Goal: Task Accomplishment & Management: Manage account settings

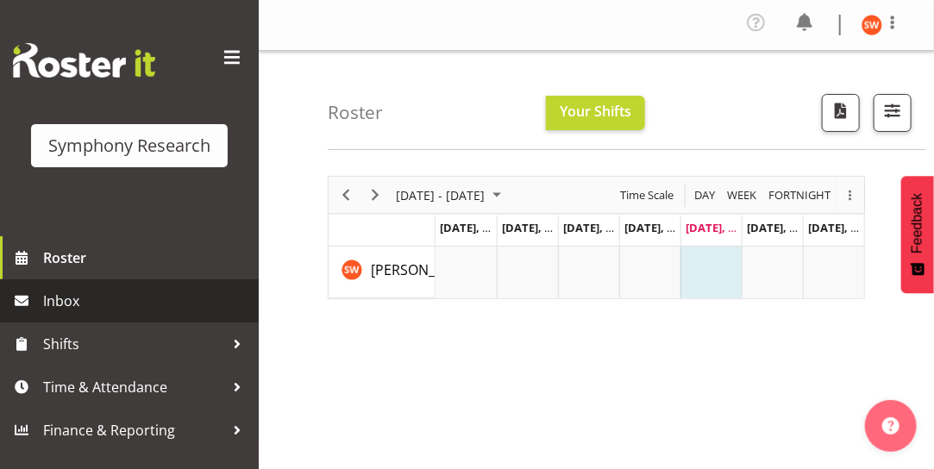
scroll to position [383, 0]
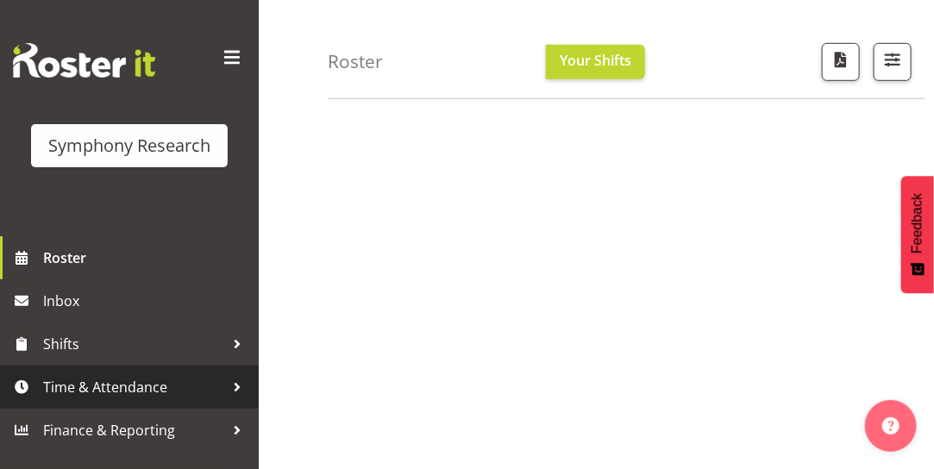
click at [125, 399] on span "Time & Attendance" at bounding box center [133, 387] width 181 height 26
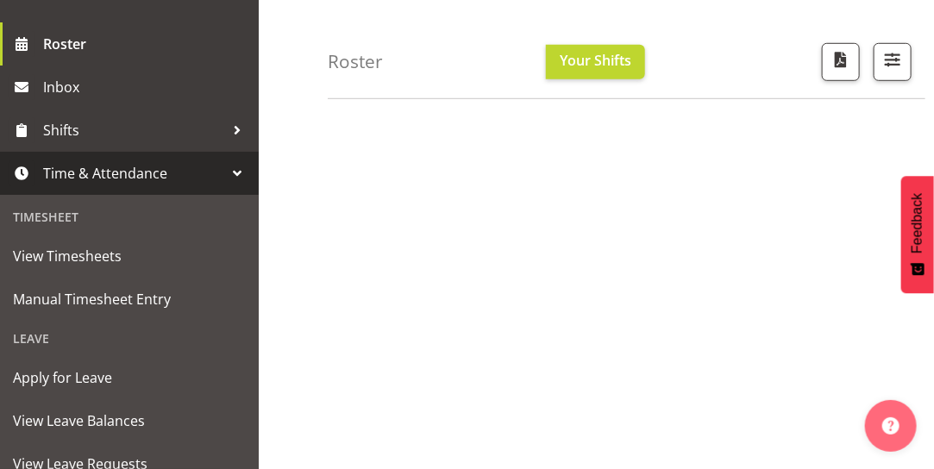
scroll to position [235, 0]
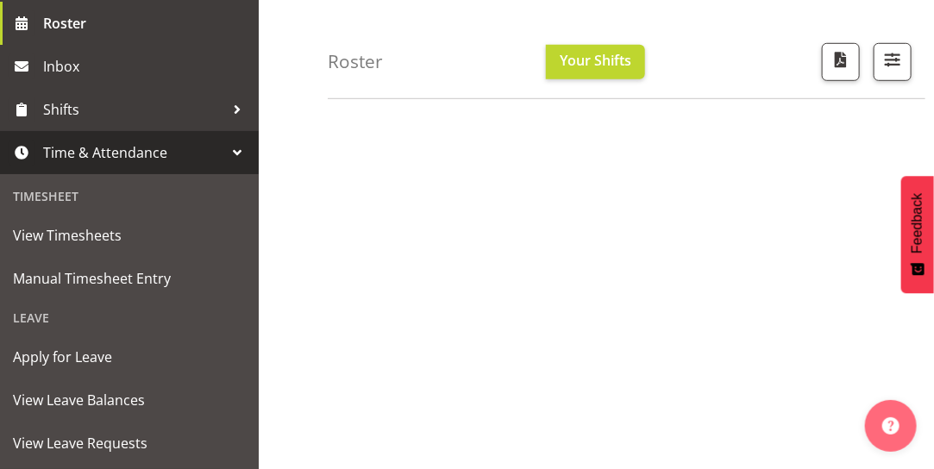
click at [194, 159] on span "Time & Attendance" at bounding box center [133, 153] width 181 height 26
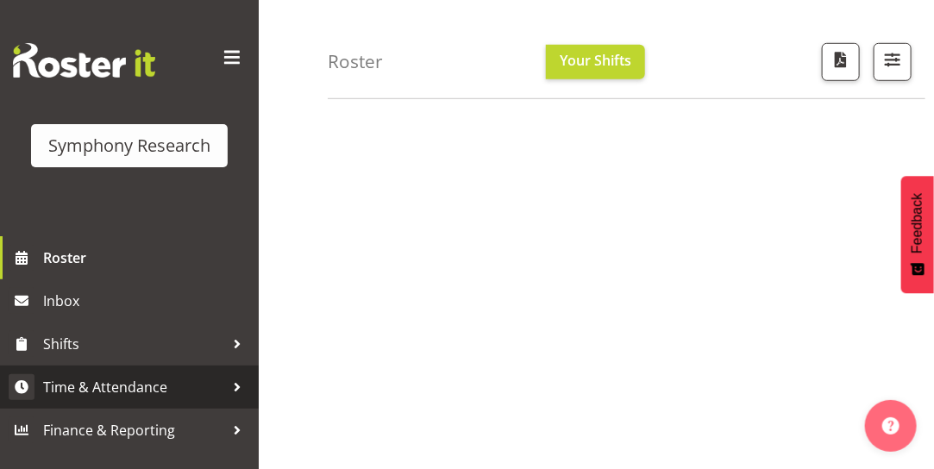
scroll to position [0, 0]
click at [124, 394] on span "Time & Attendance" at bounding box center [133, 387] width 181 height 26
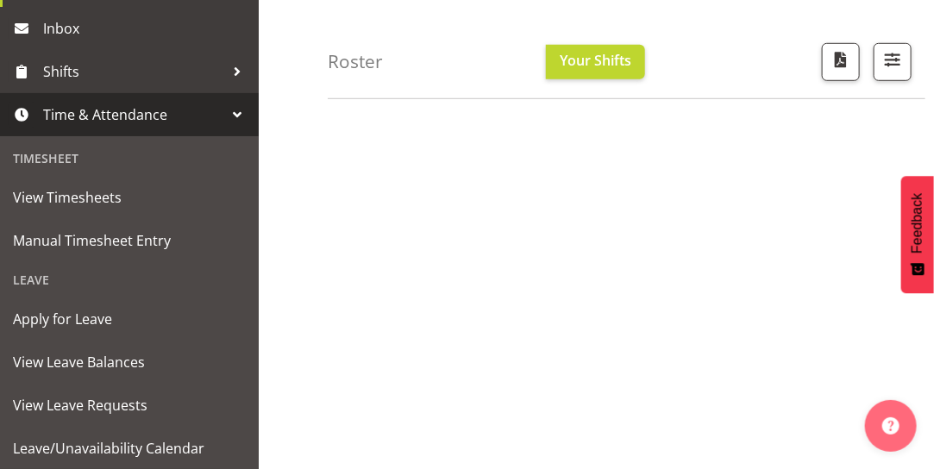
scroll to position [291, 0]
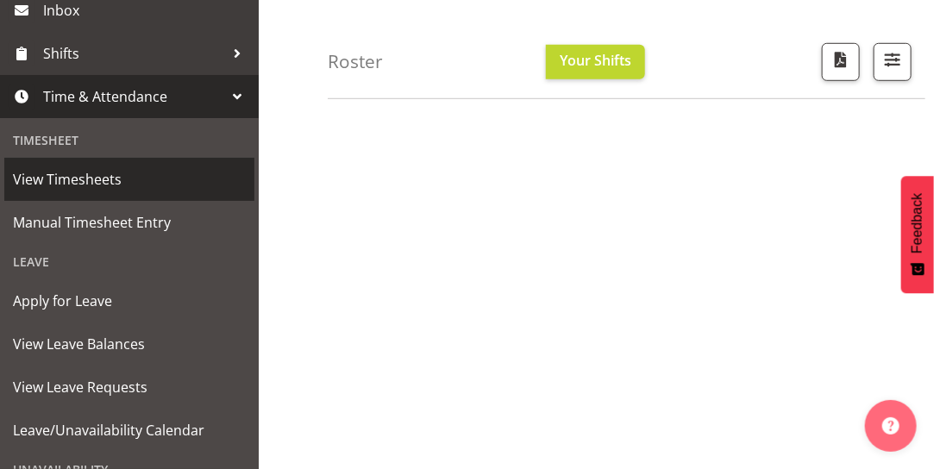
click at [60, 189] on span "View Timesheets" at bounding box center [129, 179] width 233 height 26
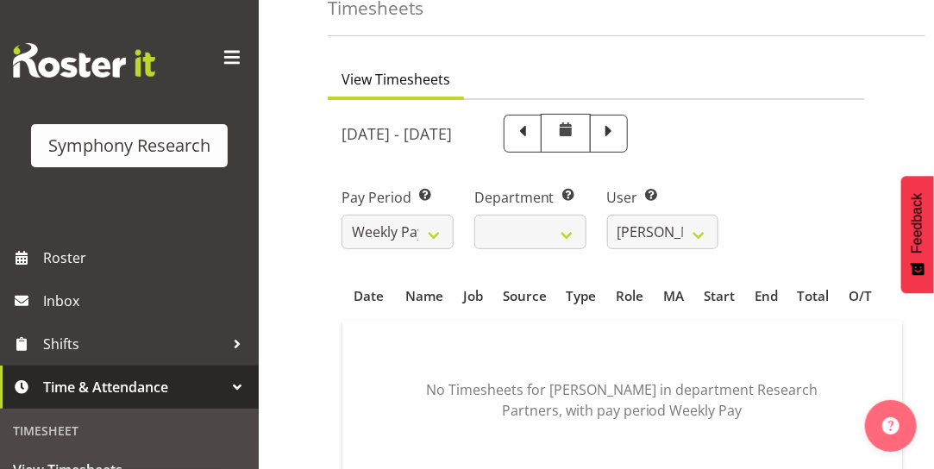
scroll to position [93, 0]
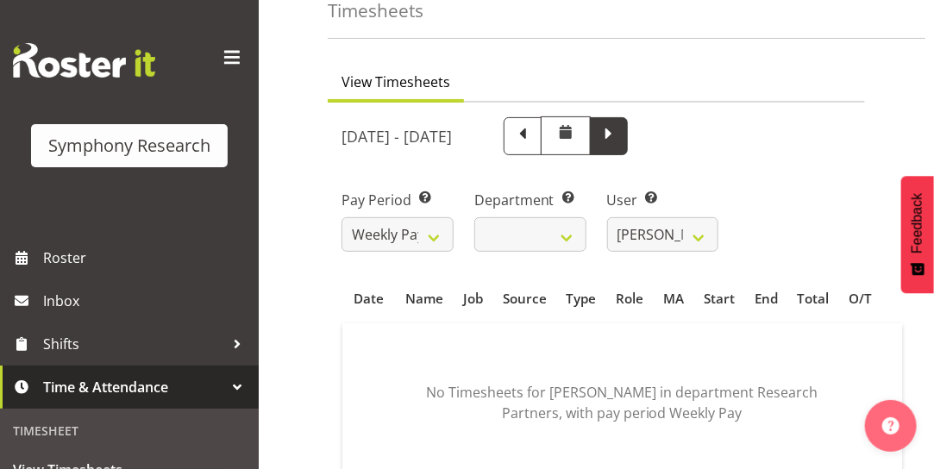
click at [620, 135] on span at bounding box center [608, 134] width 22 height 22
select select
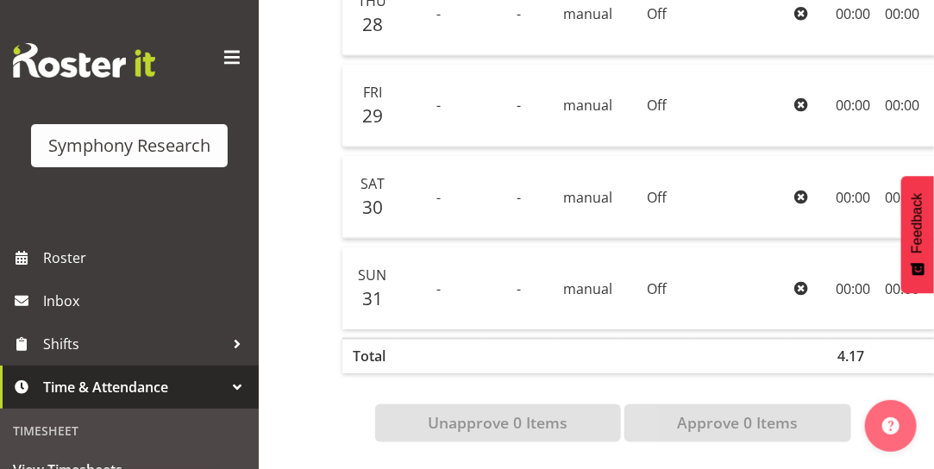
scroll to position [759, 0]
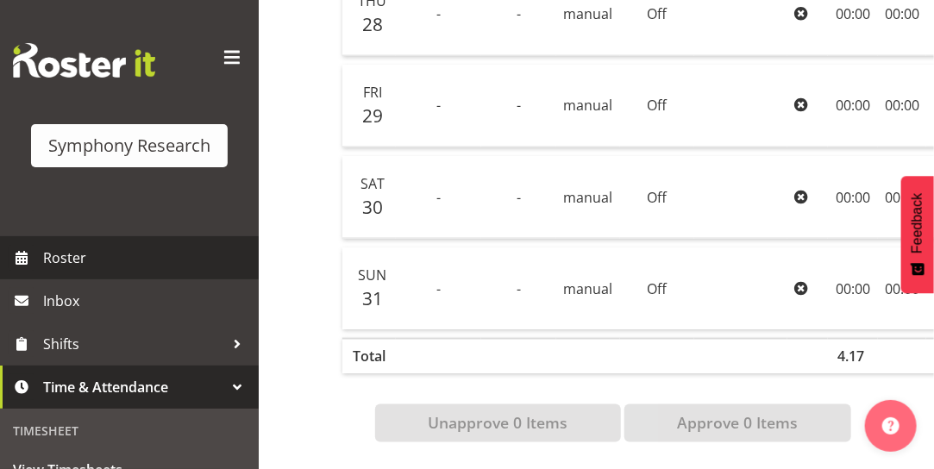
click at [66, 257] on span "Roster" at bounding box center [146, 258] width 207 height 26
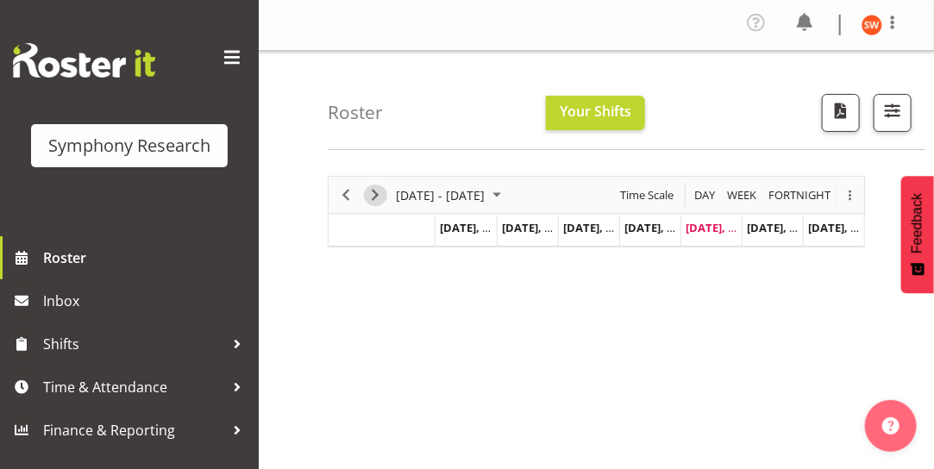
click at [376, 198] on span "Next" at bounding box center [375, 196] width 21 height 22
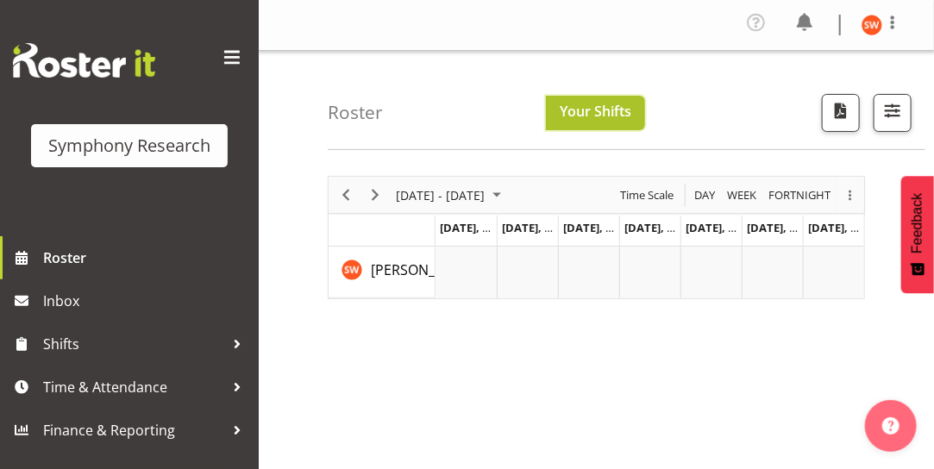
click at [584, 116] on span "Your Shifts" at bounding box center [596, 111] width 72 height 19
click at [587, 118] on span "Your Shifts" at bounding box center [596, 111] width 72 height 19
click at [472, 229] on span "Sep 1, Monday" at bounding box center [479, 228] width 78 height 16
click at [531, 228] on span "[DATE], [DATE]" at bounding box center [541, 228] width 78 height 16
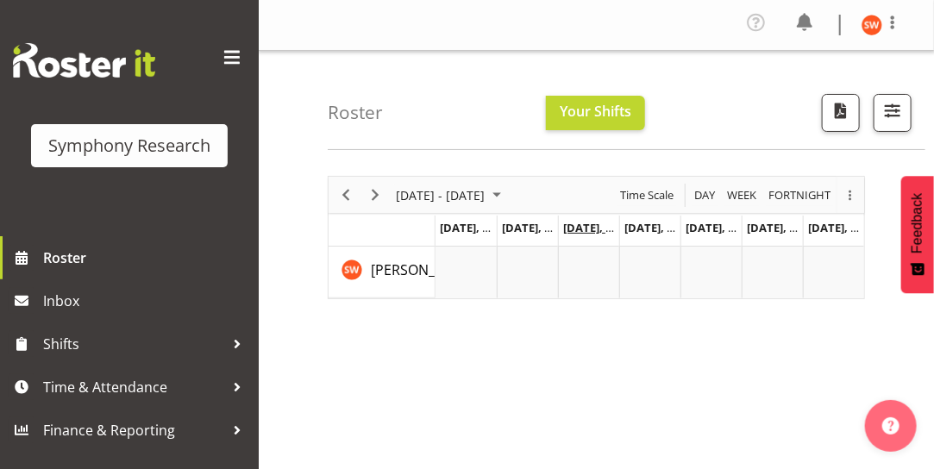
click at [595, 233] on span "[DATE], [DATE]" at bounding box center [602, 228] width 78 height 16
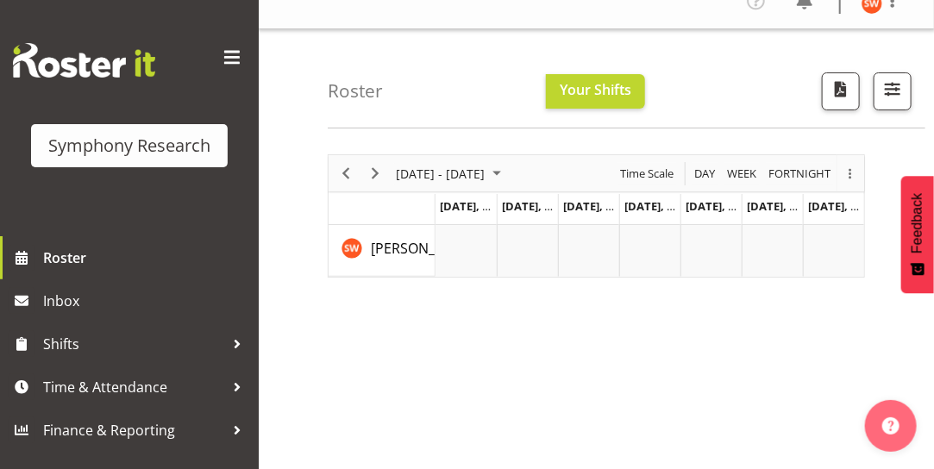
scroll to position [17, 0]
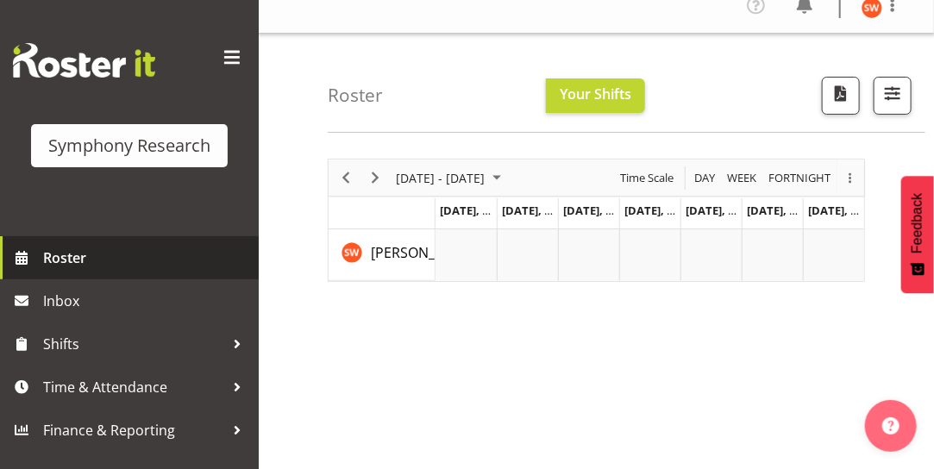
click at [22, 255] on span at bounding box center [22, 258] width 26 height 26
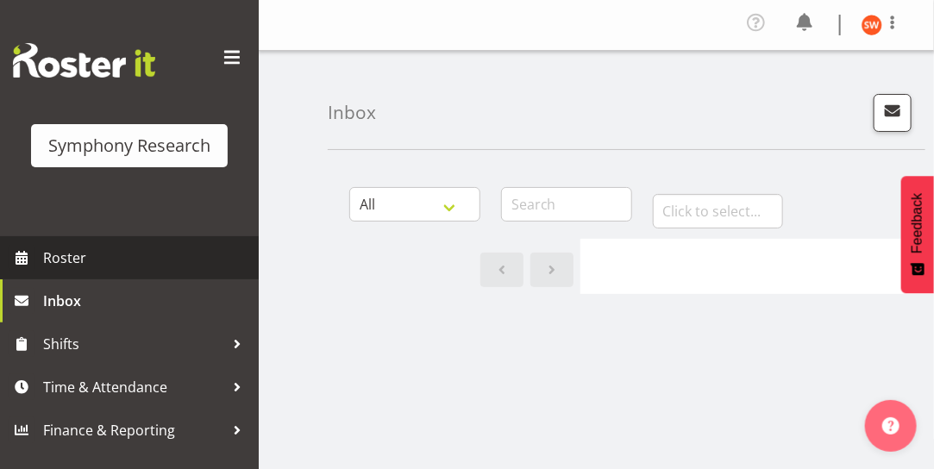
click at [70, 266] on span "Roster" at bounding box center [146, 258] width 207 height 26
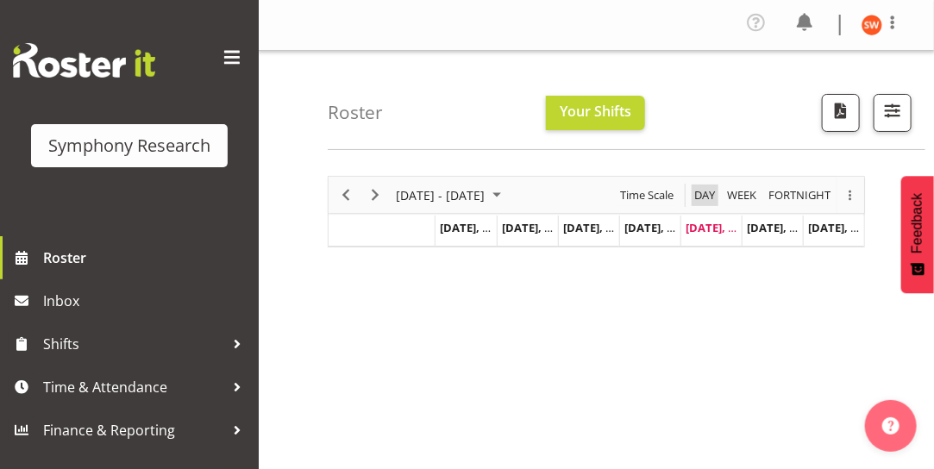
click at [704, 194] on span "Day" at bounding box center [704, 196] width 24 height 22
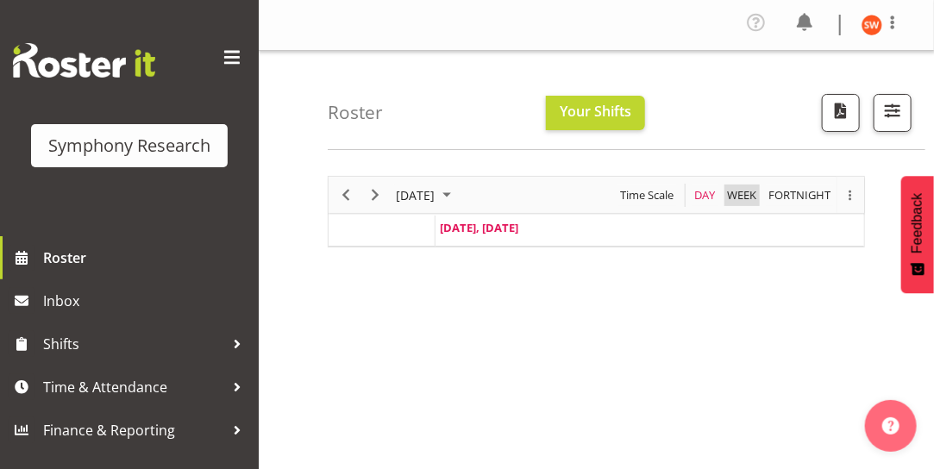
click at [731, 195] on span "Week" at bounding box center [741, 196] width 33 height 22
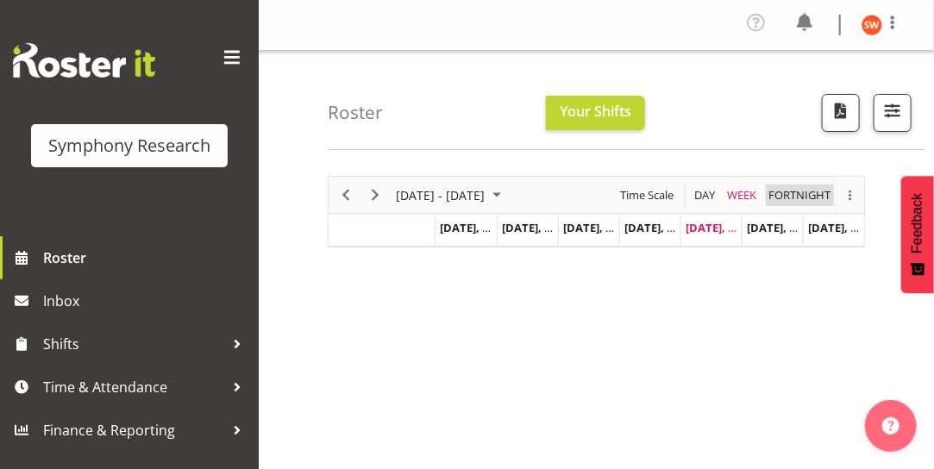
click at [792, 190] on span "Fortnight" at bounding box center [799, 196] width 66 height 22
click at [747, 191] on span "Week" at bounding box center [741, 196] width 33 height 22
click at [854, 190] on div "overflow" at bounding box center [850, 195] width 28 height 11
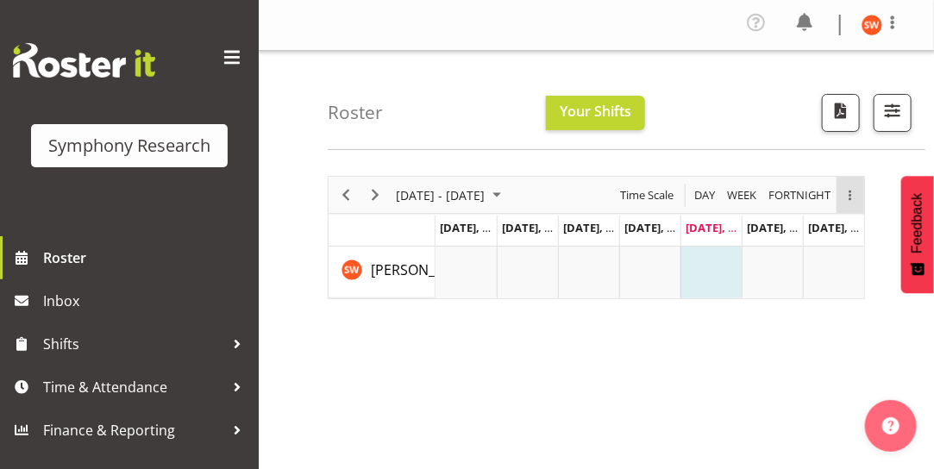
click at [853, 197] on div "overflow" at bounding box center [850, 195] width 28 height 11
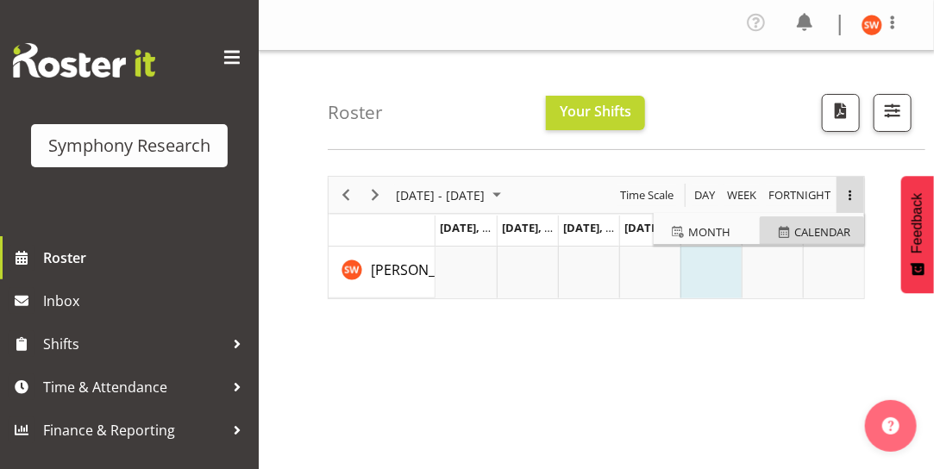
click at [821, 235] on span "calendar" at bounding box center [822, 233] width 56 height 22
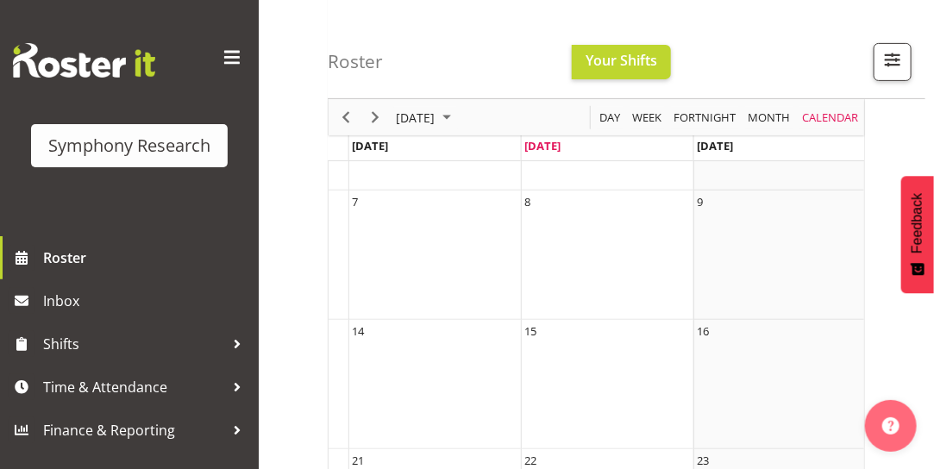
scroll to position [177, 0]
click at [770, 114] on span "Month" at bounding box center [769, 118] width 46 height 22
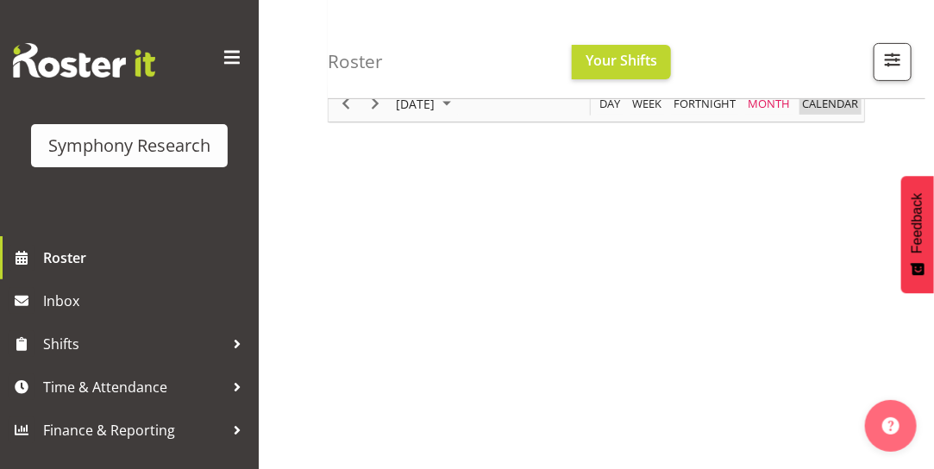
click at [836, 115] on span "calendar" at bounding box center [829, 104] width 59 height 22
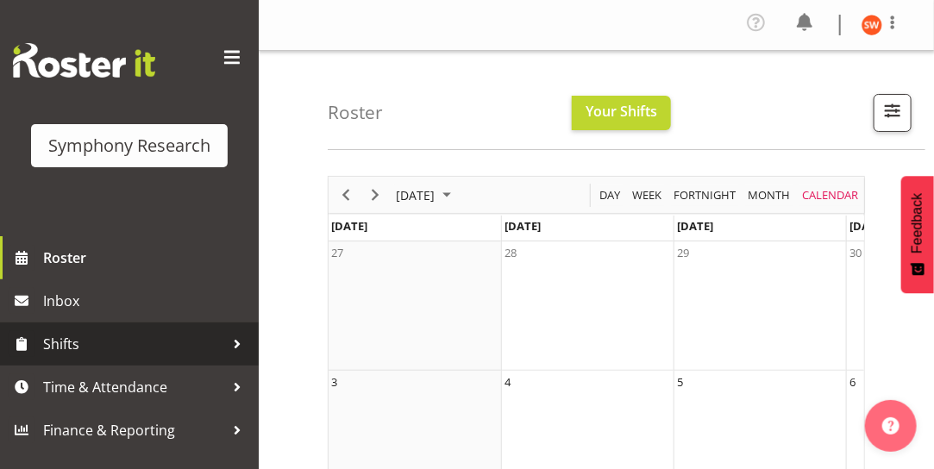
click at [156, 329] on link "Shifts" at bounding box center [129, 343] width 259 height 43
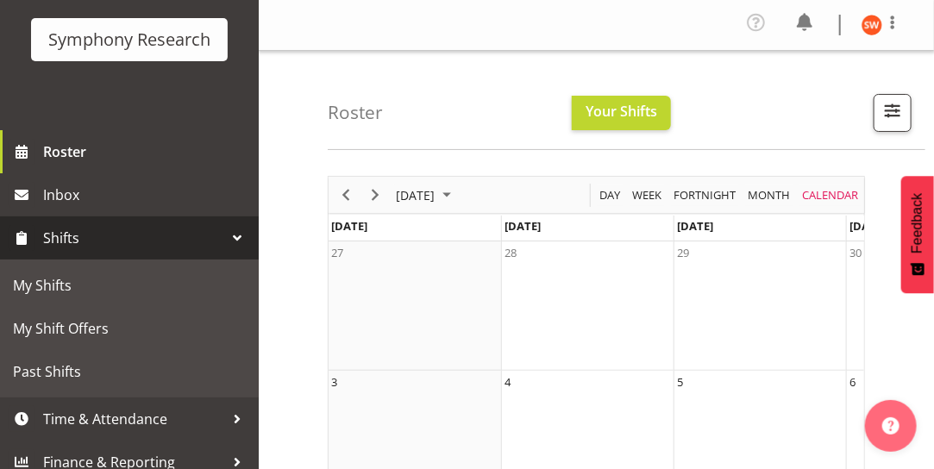
scroll to position [122, 0]
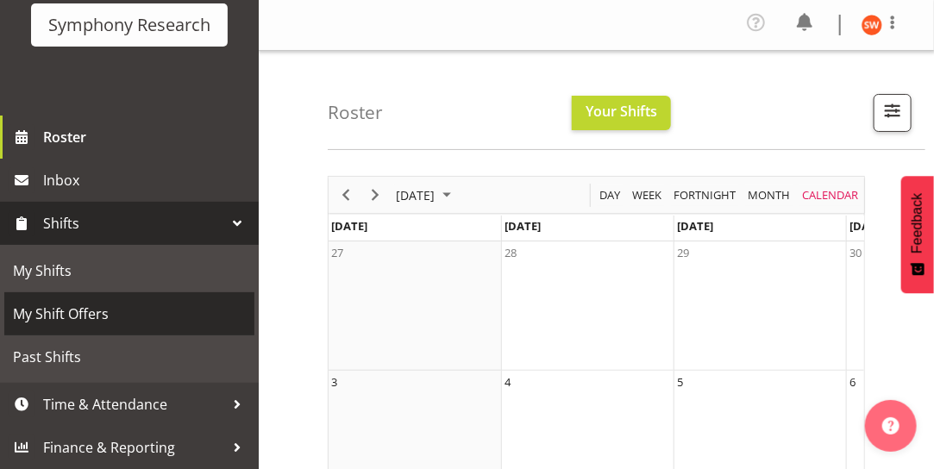
click at [72, 322] on span "My Shift Offers" at bounding box center [129, 314] width 233 height 26
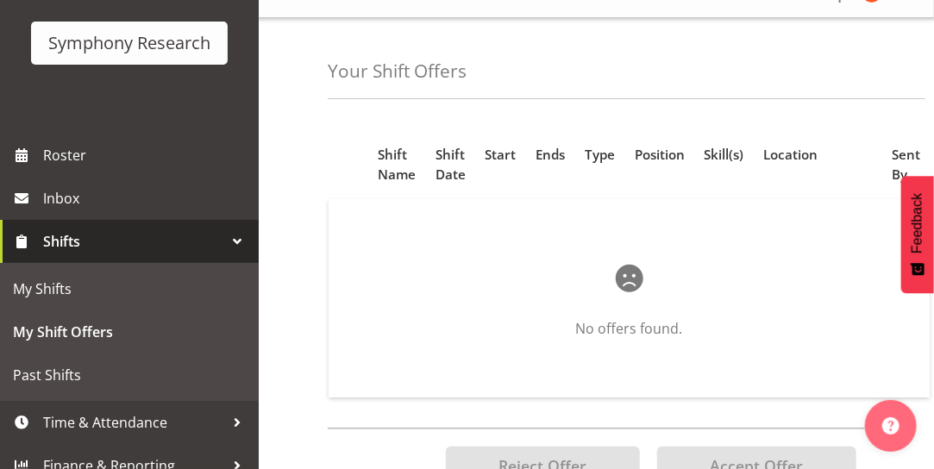
scroll to position [122, 0]
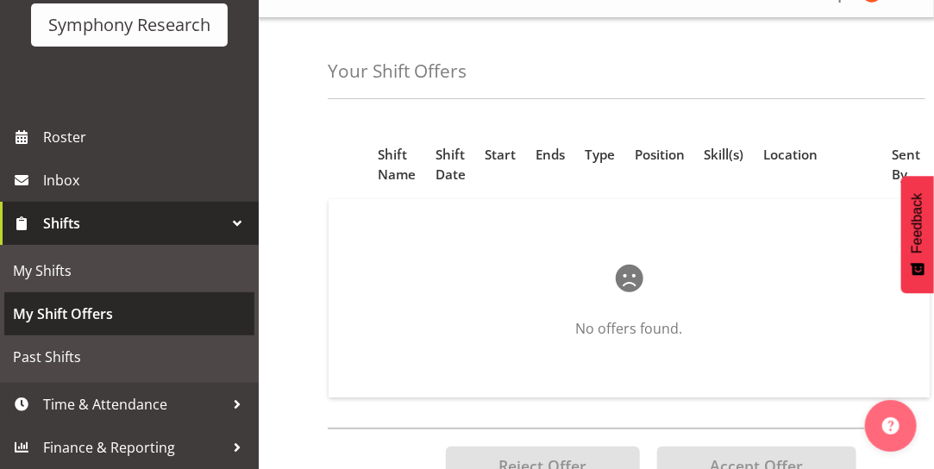
click at [53, 314] on span "My Shift Offers" at bounding box center [129, 314] width 233 height 26
